Goal: Task Accomplishment & Management: Complete application form

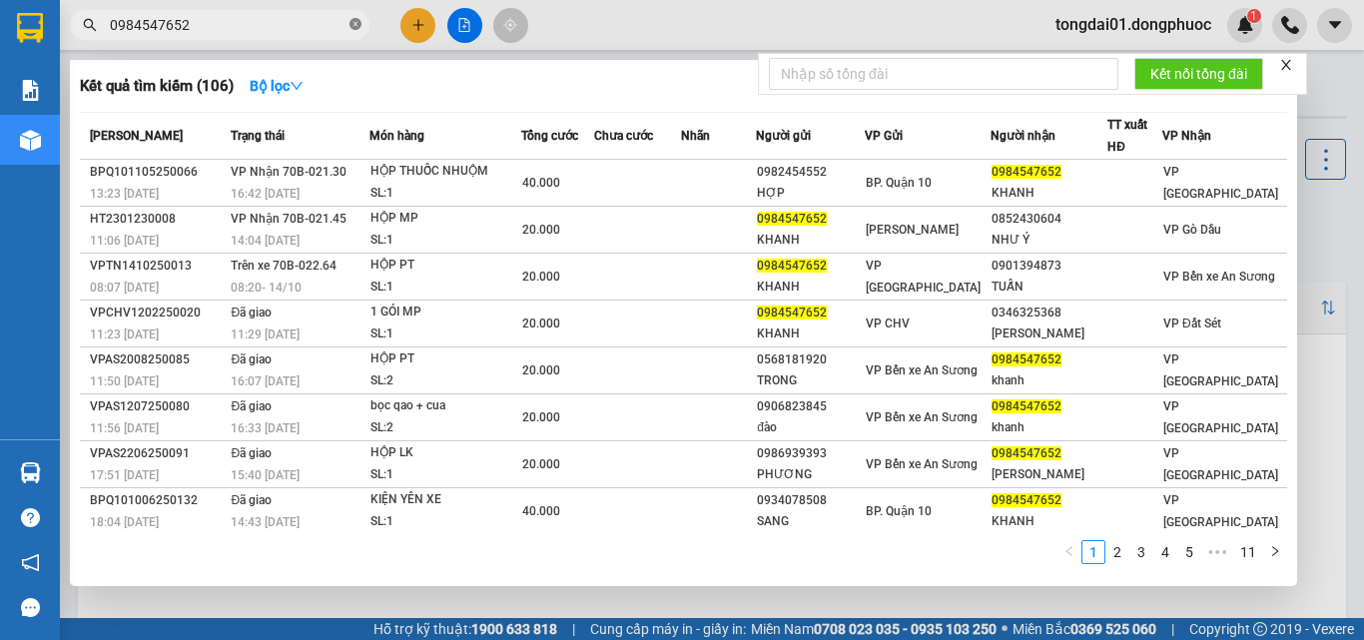
click at [355, 25] on icon "close-circle" at bounding box center [356, 24] width 12 height 12
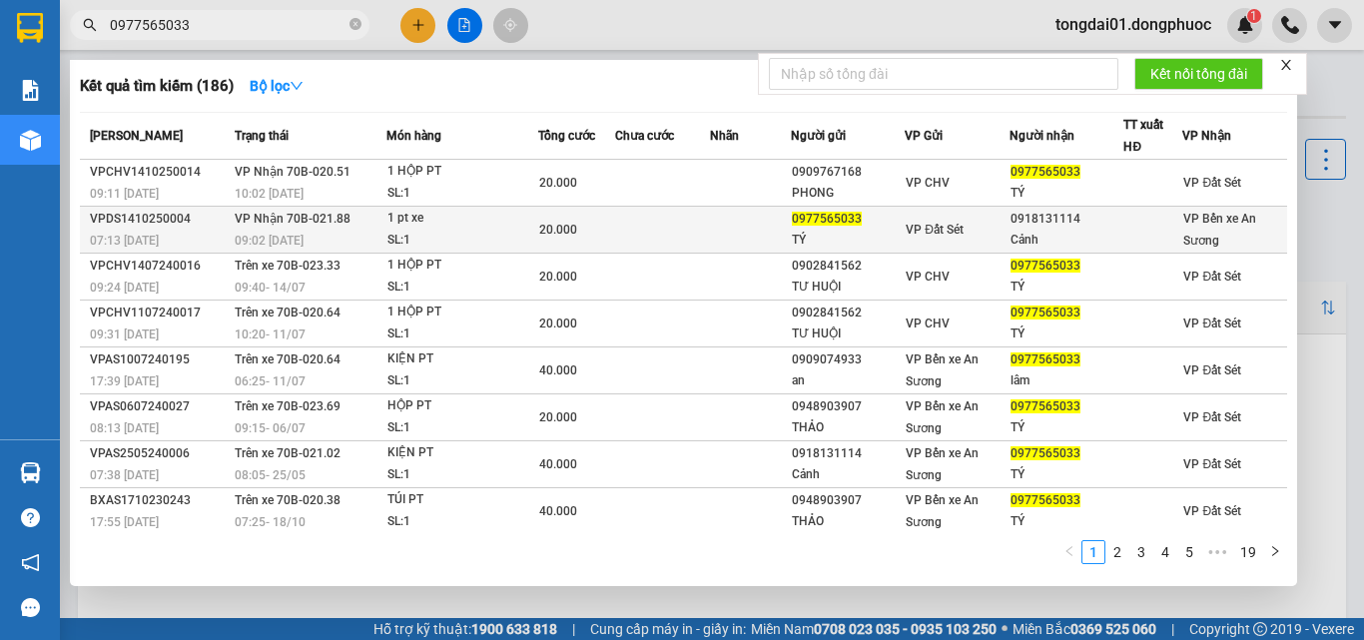
type input "0977565033"
click at [304, 221] on span "VP Nhận 70B-021.88" at bounding box center [293, 219] width 116 height 14
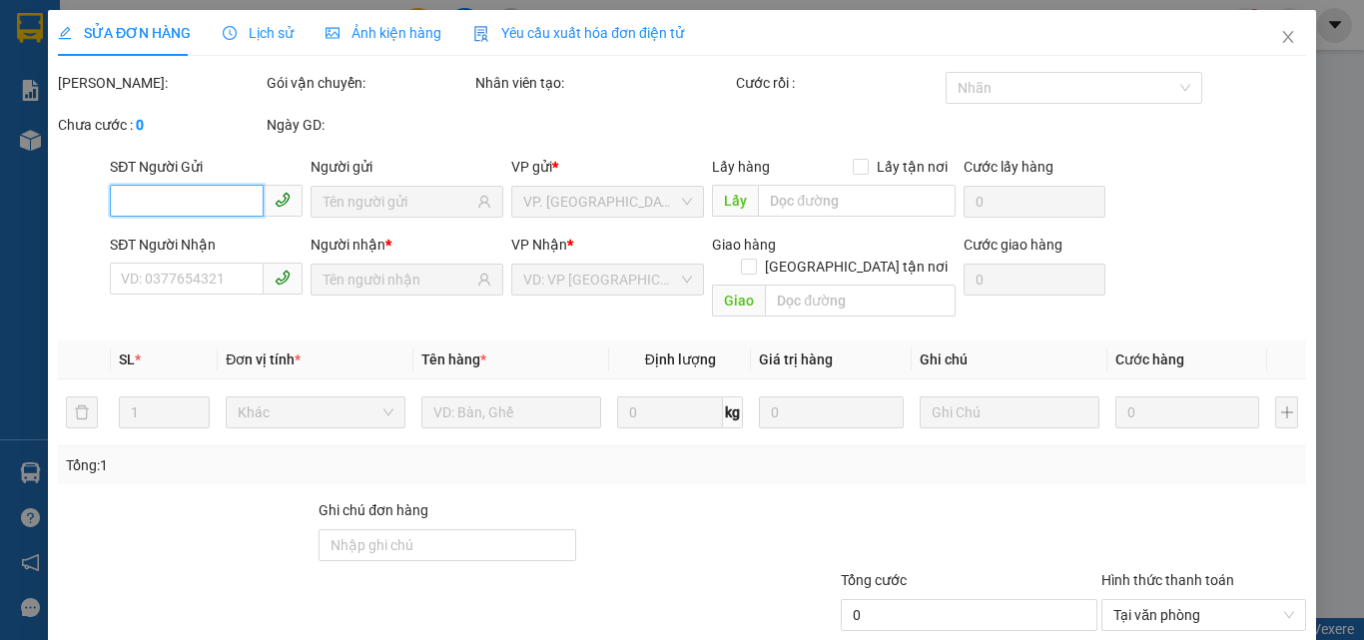
type input "0977565033"
type input "TÝ"
type input "0918131114"
type input "Cảnh"
type input "20.000"
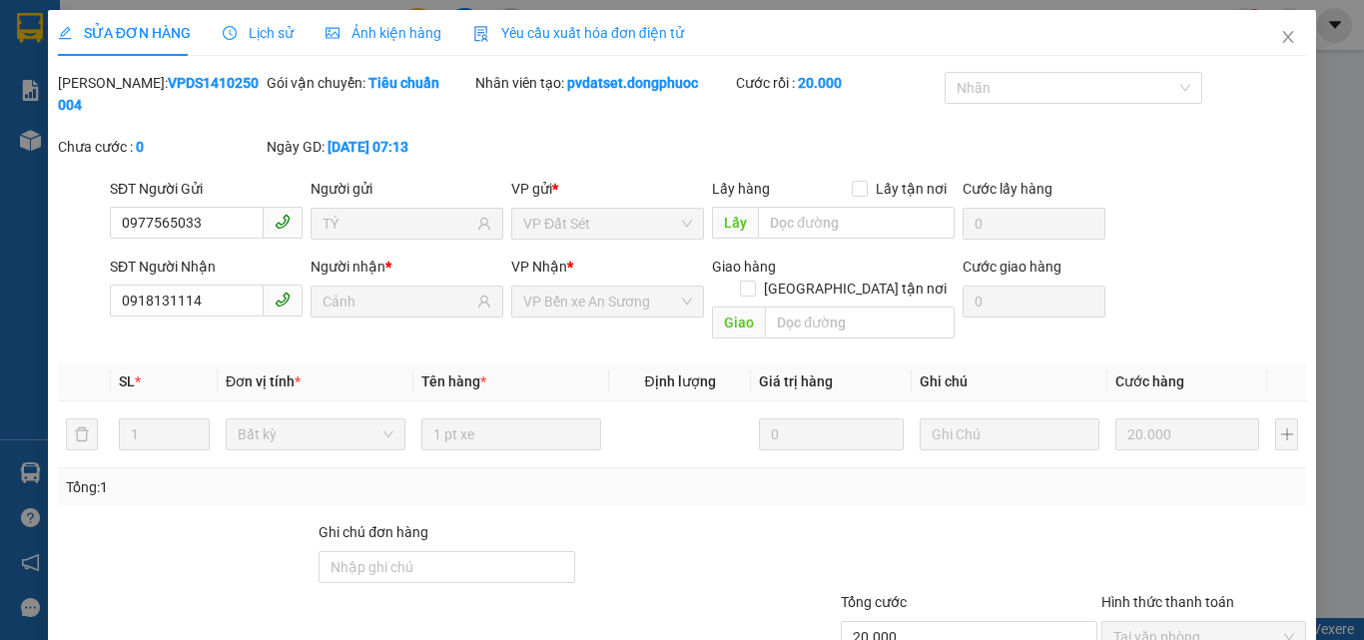
click at [263, 38] on span "Lịch sử" at bounding box center [258, 33] width 71 height 16
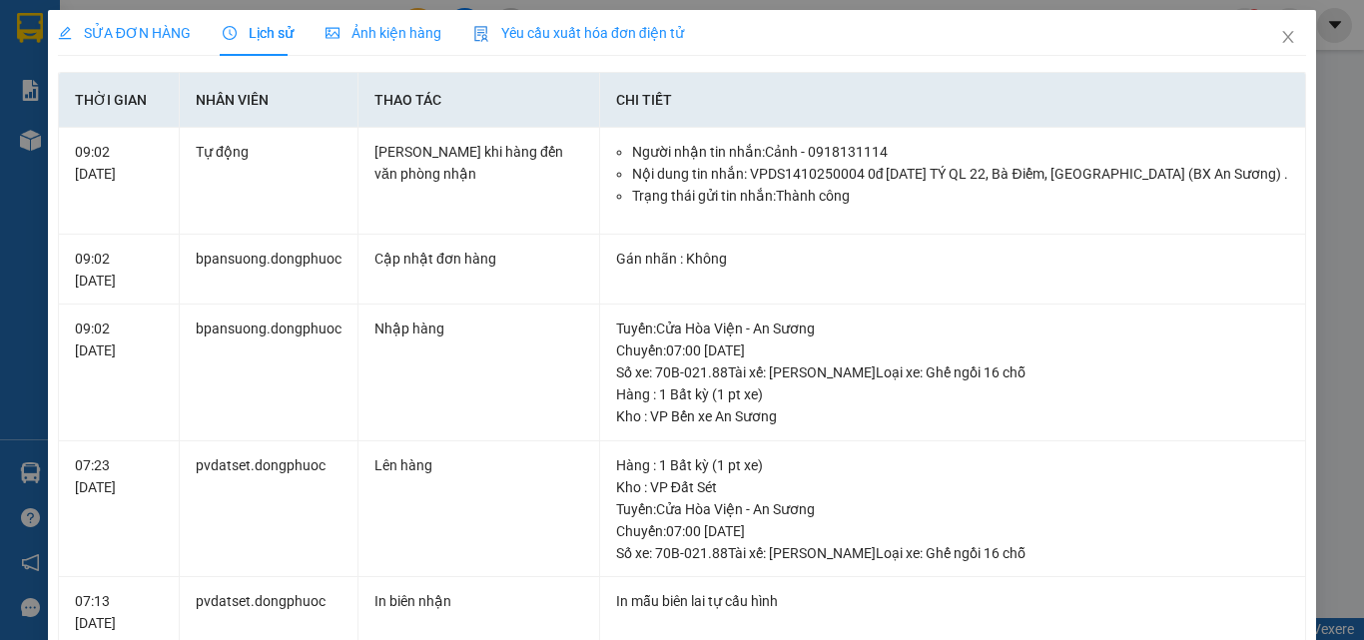
click at [0, 388] on div "SỬA ĐƠN HÀNG Lịch sử Ảnh kiện hàng Yêu cầu xuất hóa đơn điện tử Total Paid Fee …" at bounding box center [682, 320] width 1364 height 640
click at [1275, 28] on span "Close" at bounding box center [1288, 38] width 56 height 56
